Goal: Find contact information: Find contact information

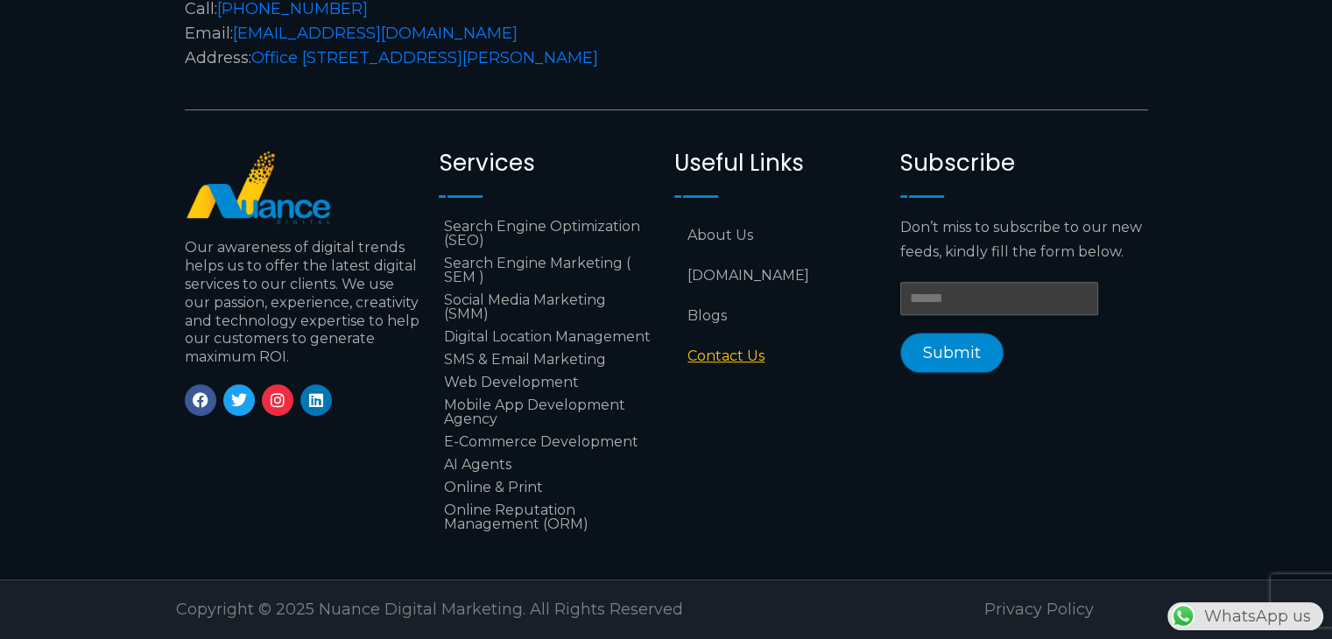
scroll to position [0, 461]
click at [305, 384] on link "Linkedin" at bounding box center [316, 400] width 32 height 32
click at [753, 344] on link "Contact Us" at bounding box center [778, 356] width 208 height 40
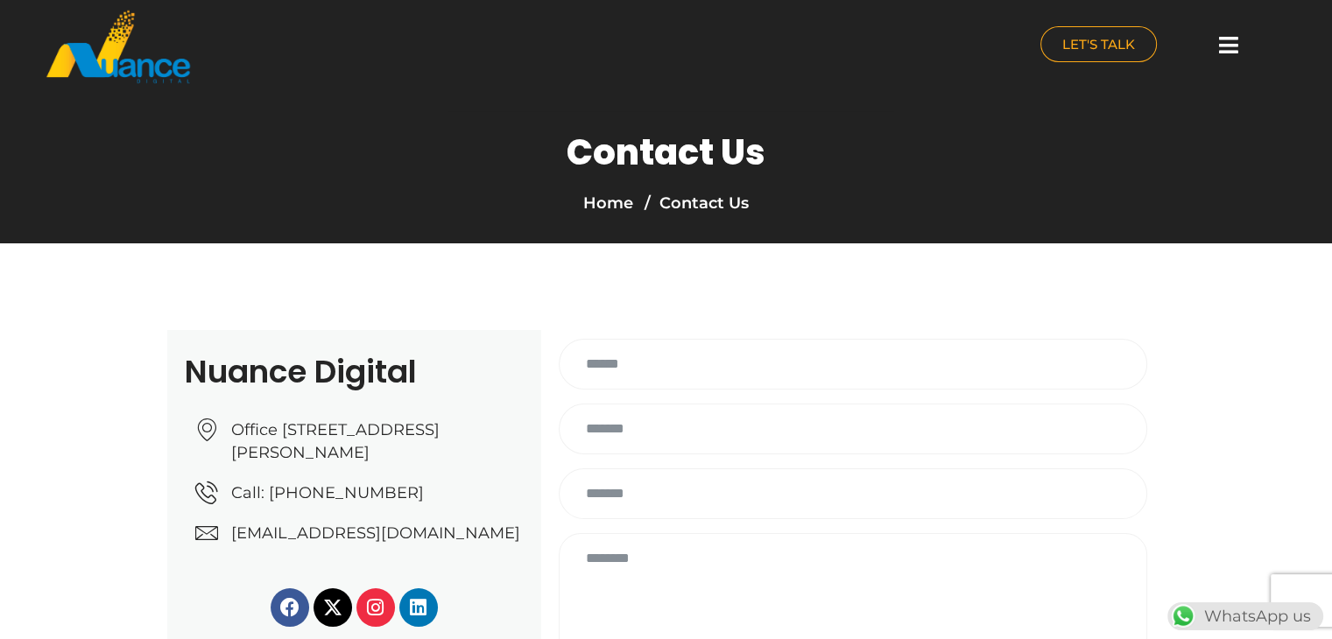
click at [351, 367] on h2 "Nuance Digital" at bounding box center [354, 372] width 339 height 32
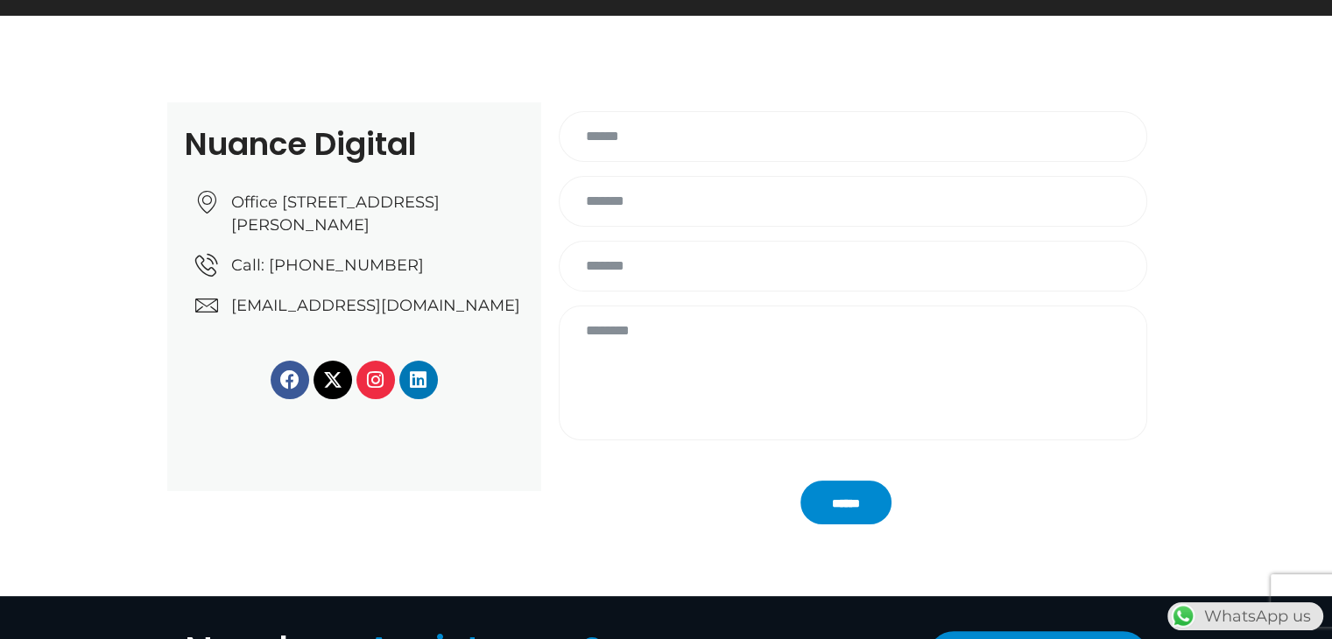
scroll to position [229, 0]
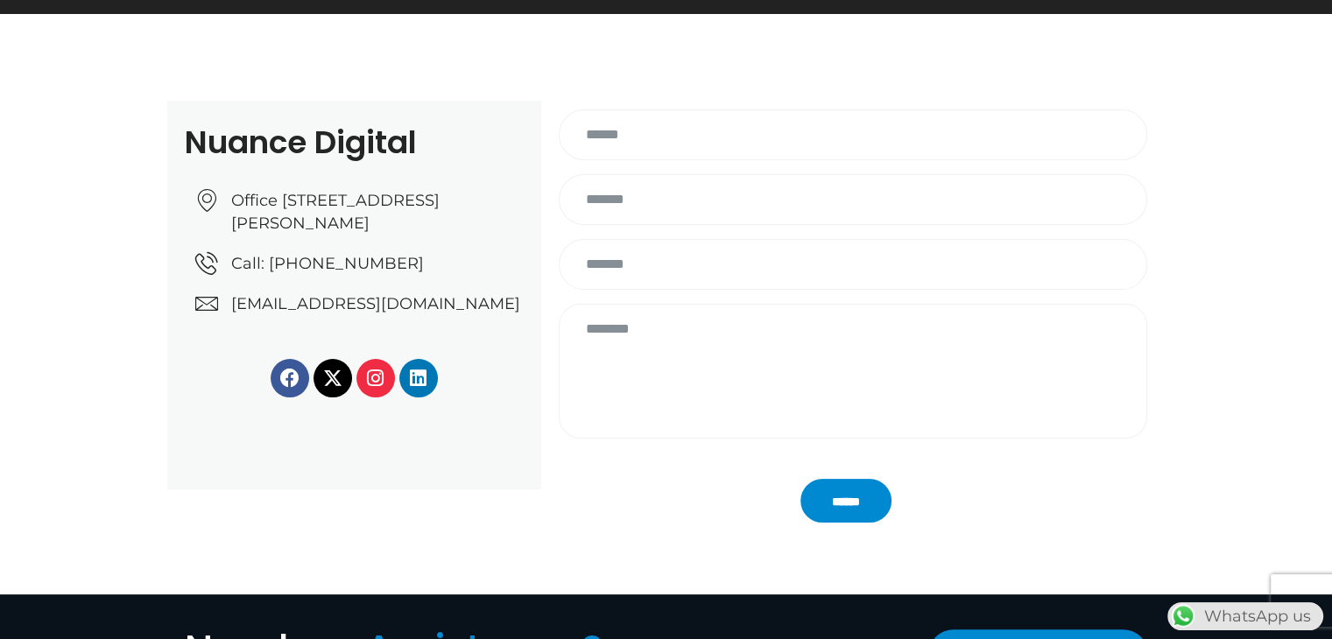
click at [310, 235] on span "Office [STREET_ADDRESS][PERSON_NAME]" at bounding box center [375, 212] width 297 height 46
drag, startPoint x: 243, startPoint y: 137, endPoint x: 179, endPoint y: 140, distance: 64.0
click at [179, 140] on div "Nuance Digital Office No: 31، Al Malki Business Center, New Al Mirqab, Jawaan S…" at bounding box center [354, 295] width 374 height 389
drag, startPoint x: 179, startPoint y: 140, endPoint x: 396, endPoint y: 248, distance: 242.4
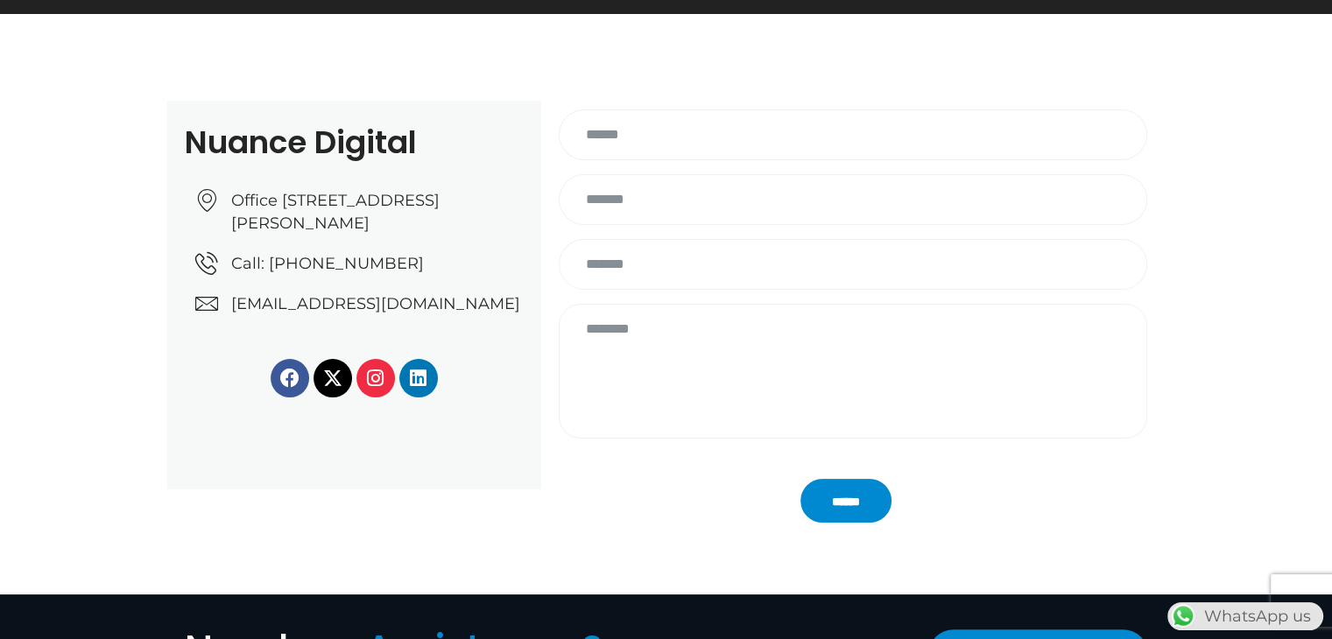
click at [396, 248] on div "Nuance Digital Office No: 31، Al Malki Business Center, New Al Mirqab, Jawaan S…" at bounding box center [354, 295] width 374 height 389
copy div "Nuance Digital Office No: 31، Al Malki Business Center, New Al Mirqab, Jawaan S…"
click at [349, 275] on span "Call: +974 6688 1424" at bounding box center [325, 263] width 197 height 23
click at [587, 484] on div "******" at bounding box center [853, 295] width 624 height 389
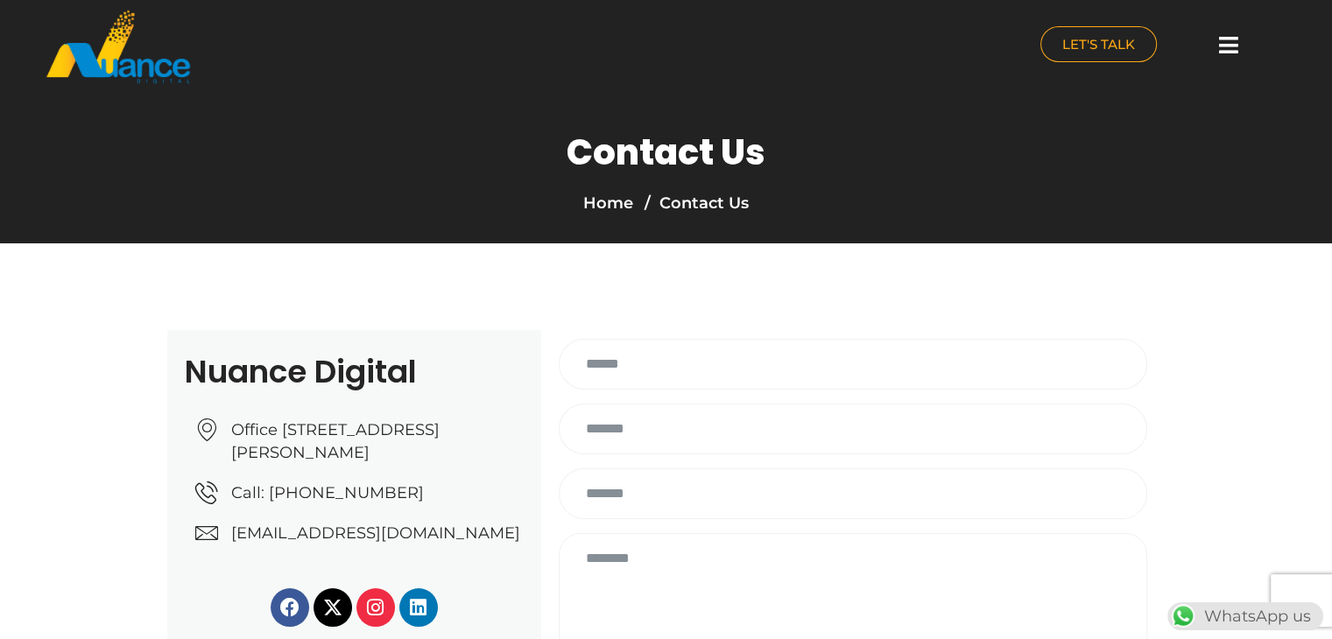
click at [1229, 46] on icon at bounding box center [1228, 45] width 19 height 22
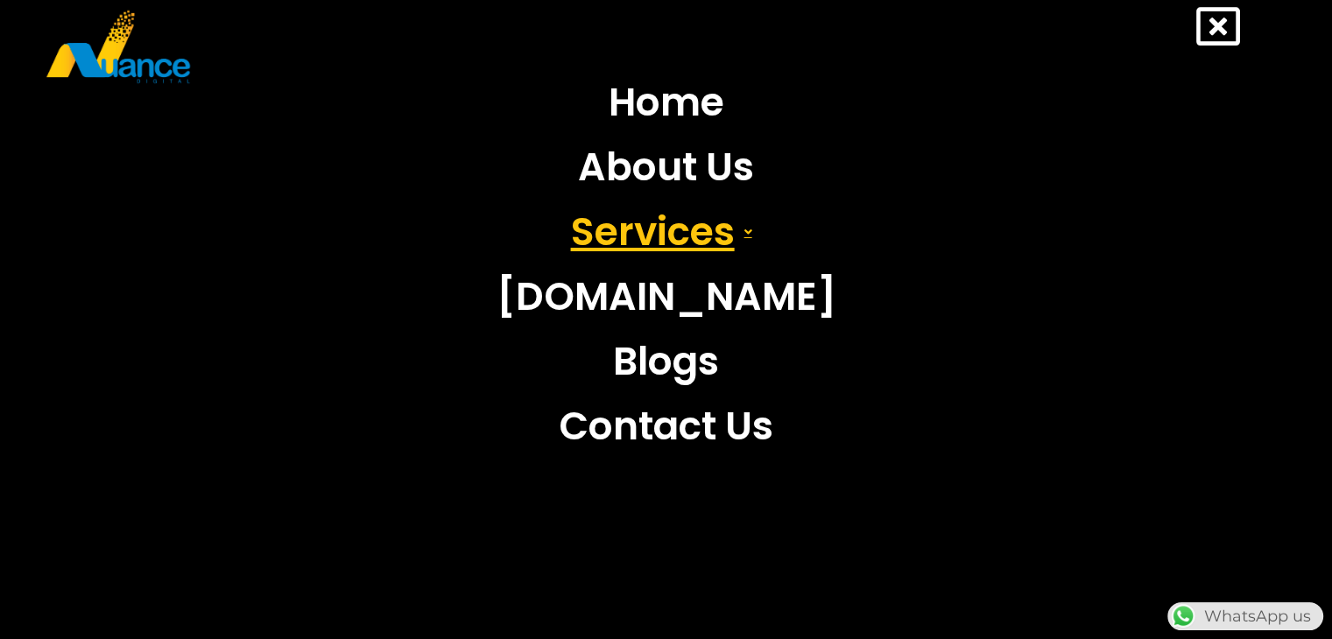
click at [728, 237] on link "Services" at bounding box center [666, 232] width 366 height 65
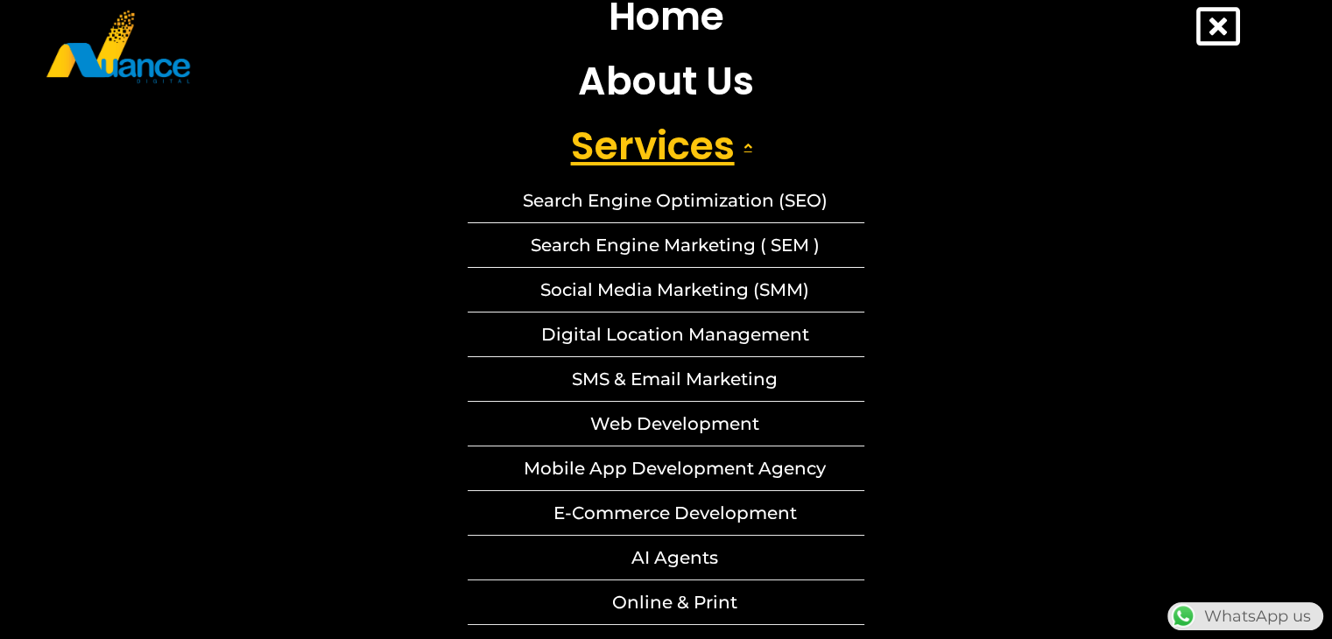
scroll to position [94, 0]
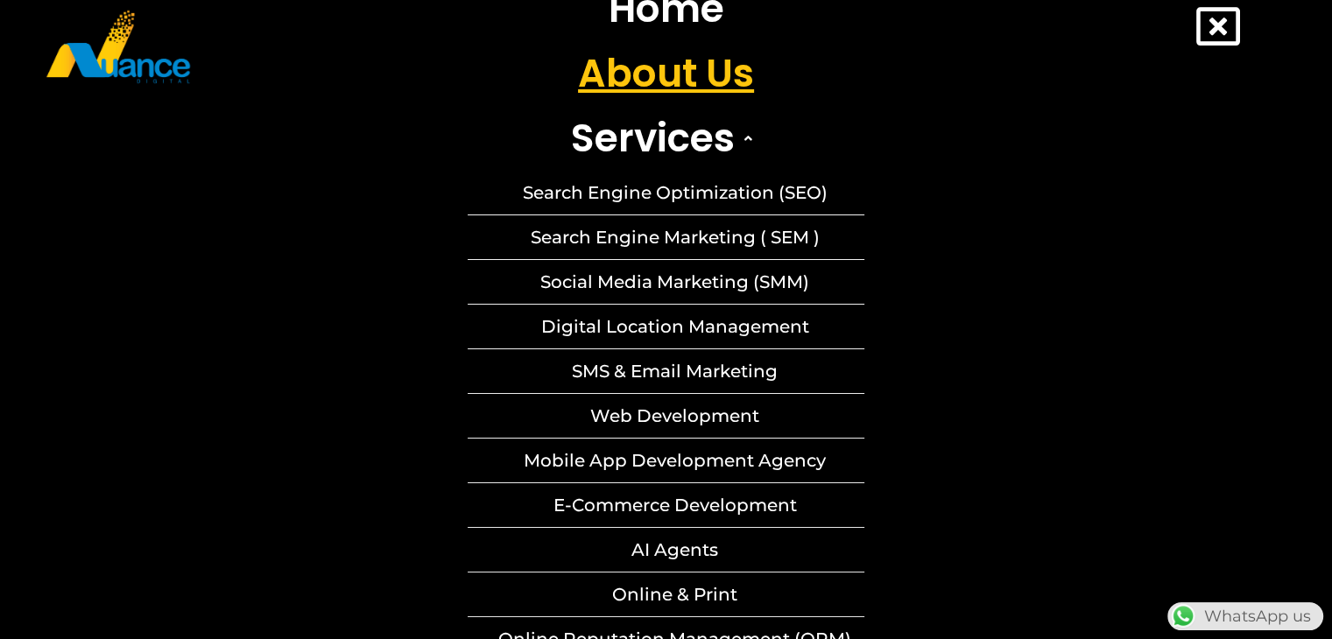
click at [735, 75] on link "About Us" at bounding box center [666, 73] width 397 height 65
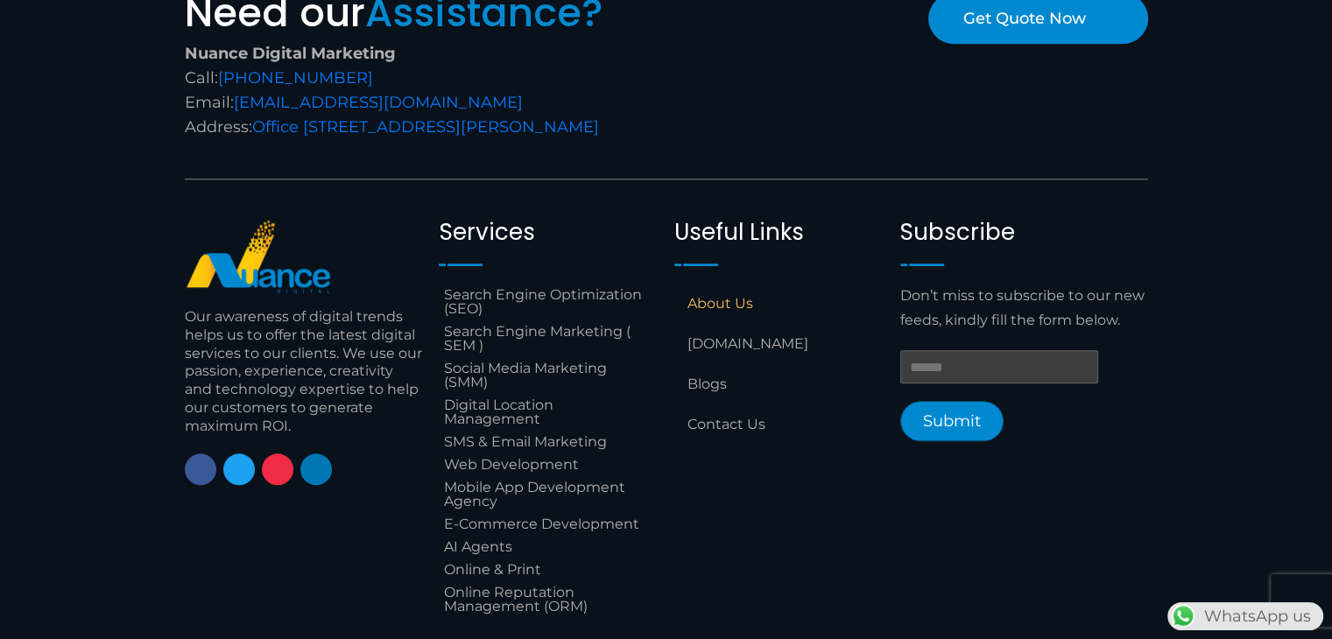
scroll to position [1635, 0]
click at [725, 436] on link "Contact Us" at bounding box center [778, 425] width 208 height 40
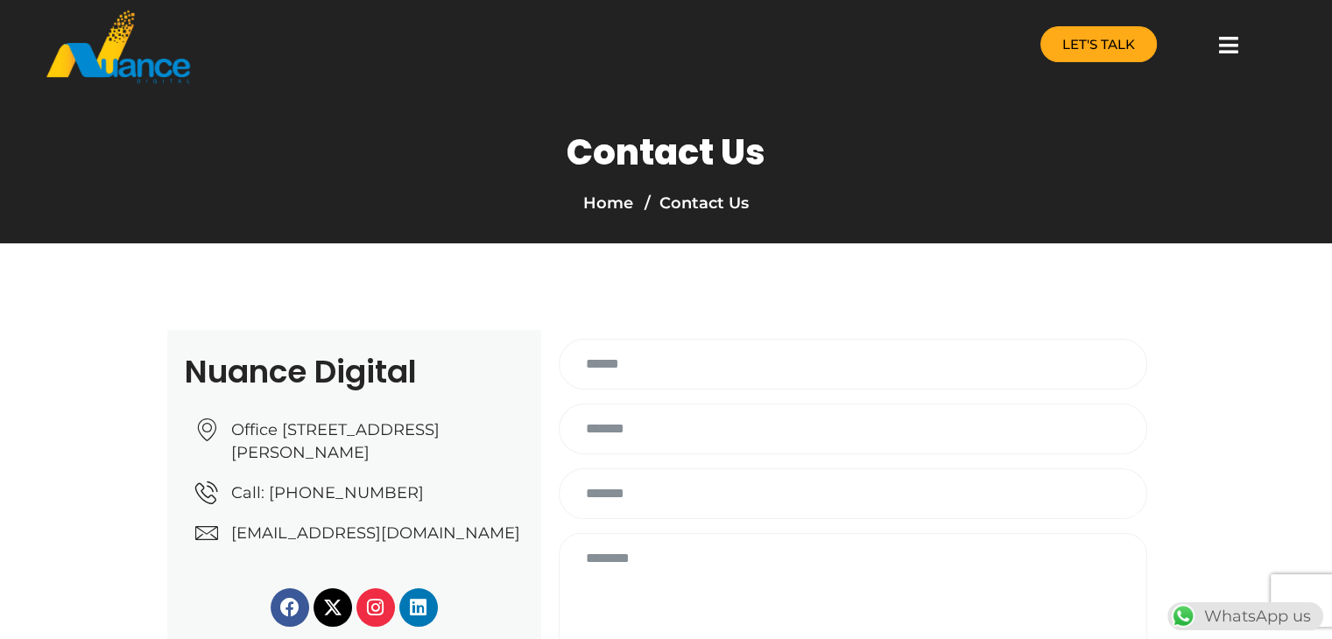
click at [1106, 41] on span "LET'S TALK" at bounding box center [1098, 44] width 73 height 13
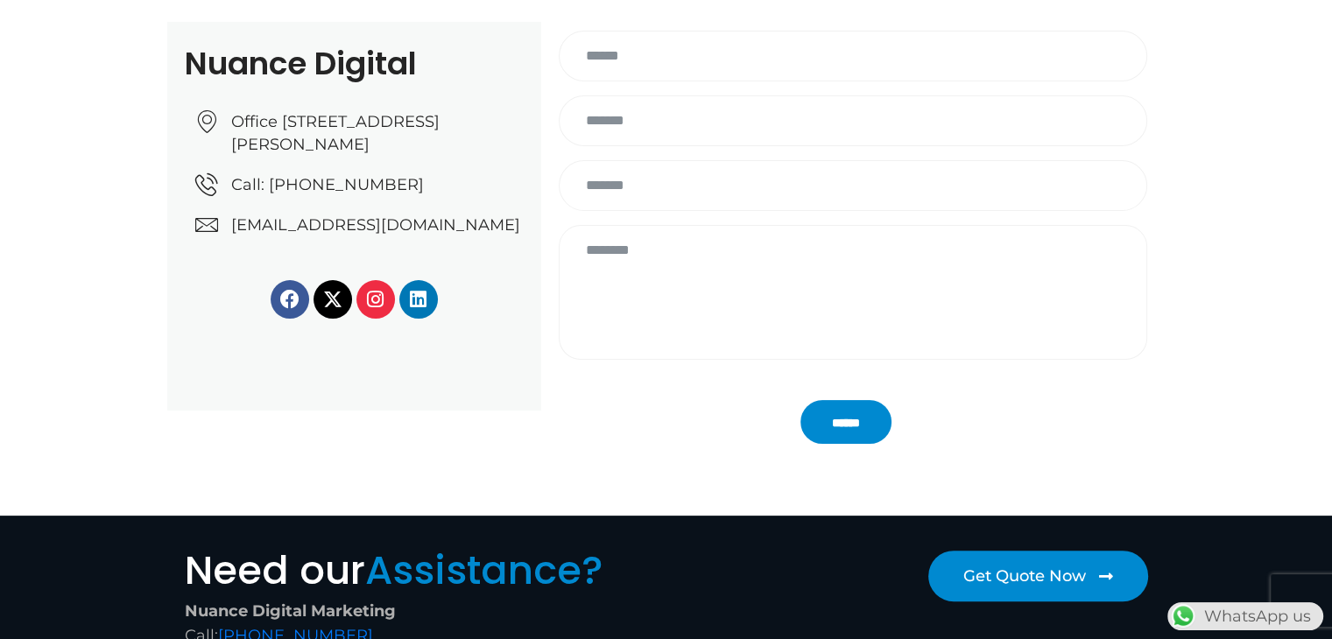
scroll to position [308, 0]
